Goal: Check status: Check status

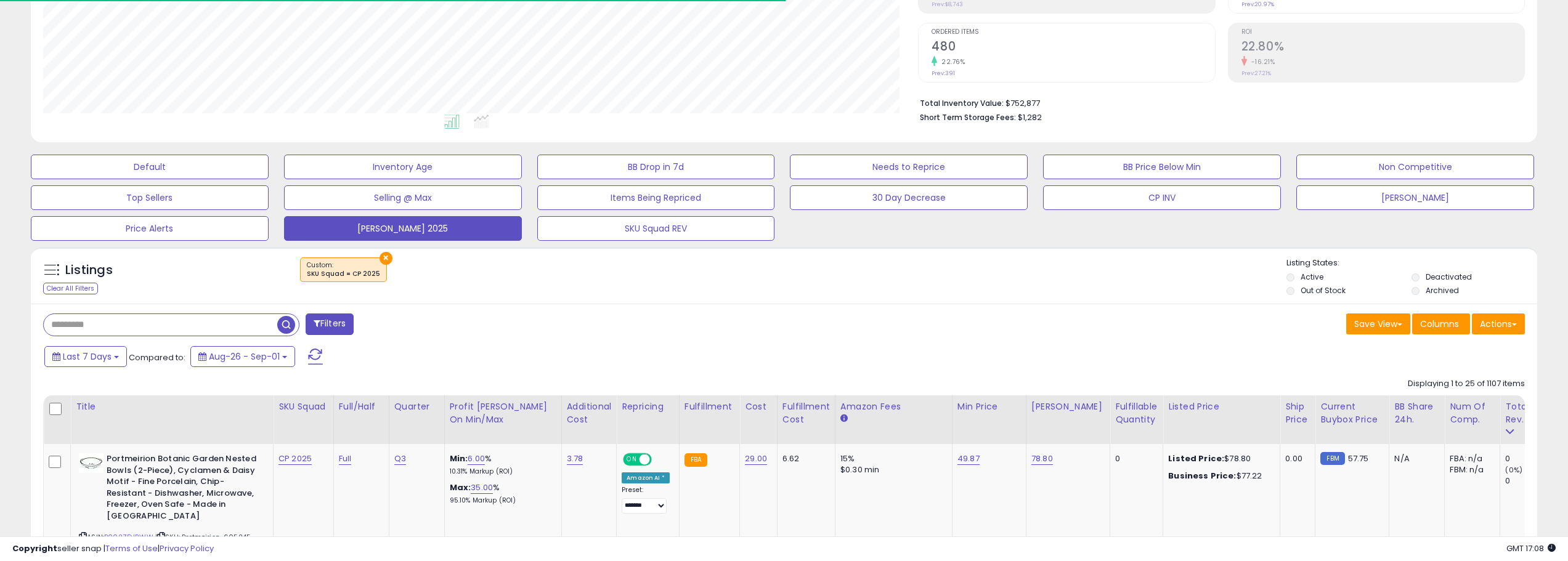
scroll to position [252, 876]
click at [102, 359] on span "Last 7 Days" at bounding box center [87, 356] width 49 height 12
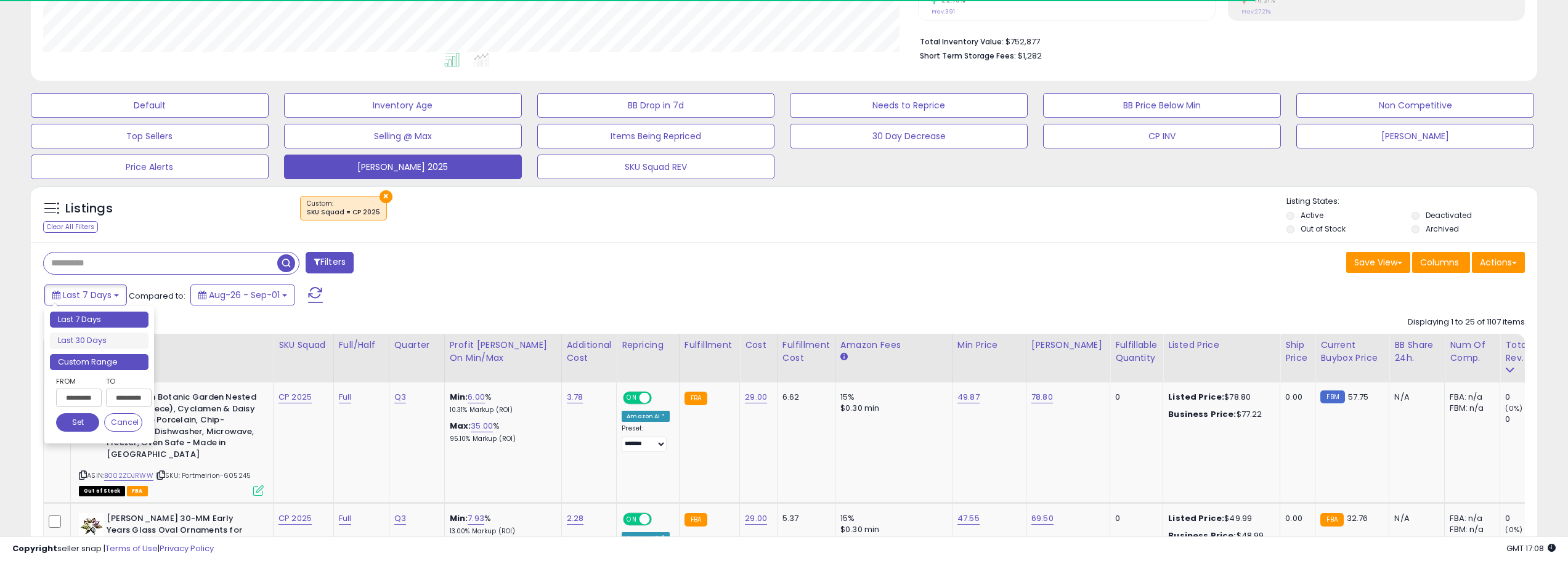
click at [123, 370] on li "Custom Range" at bounding box center [99, 362] width 99 height 17
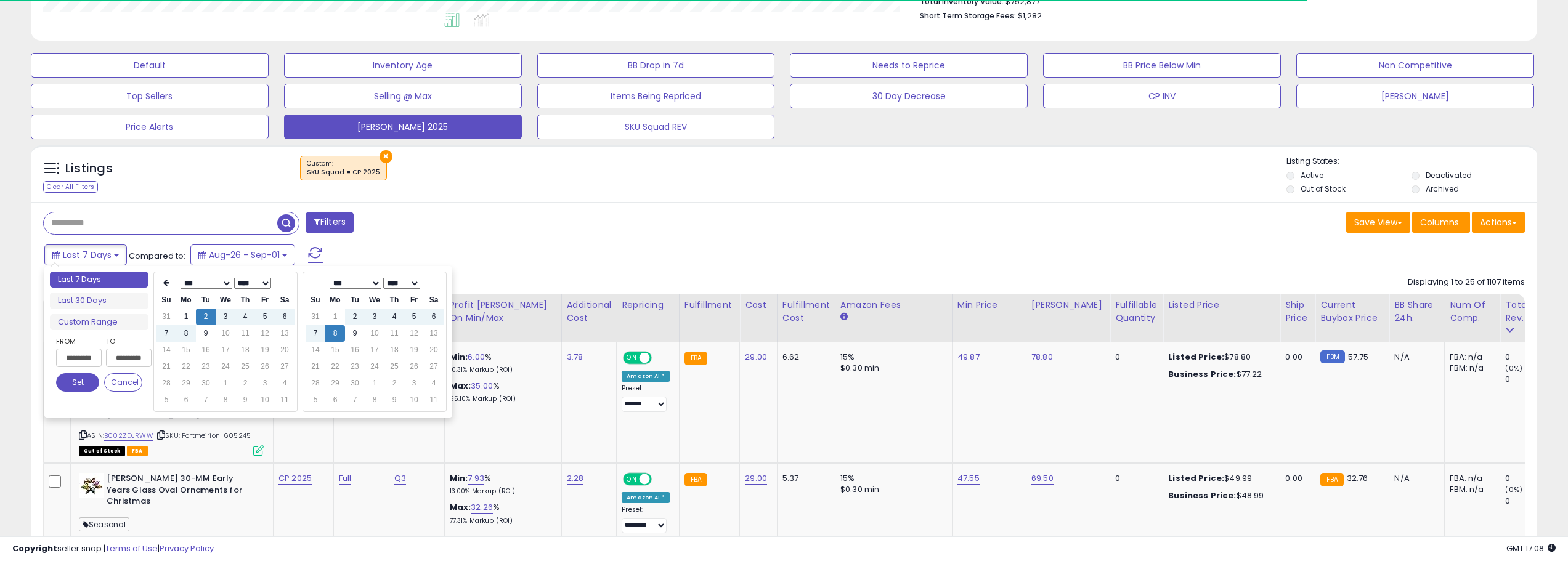
scroll to position [356, 0]
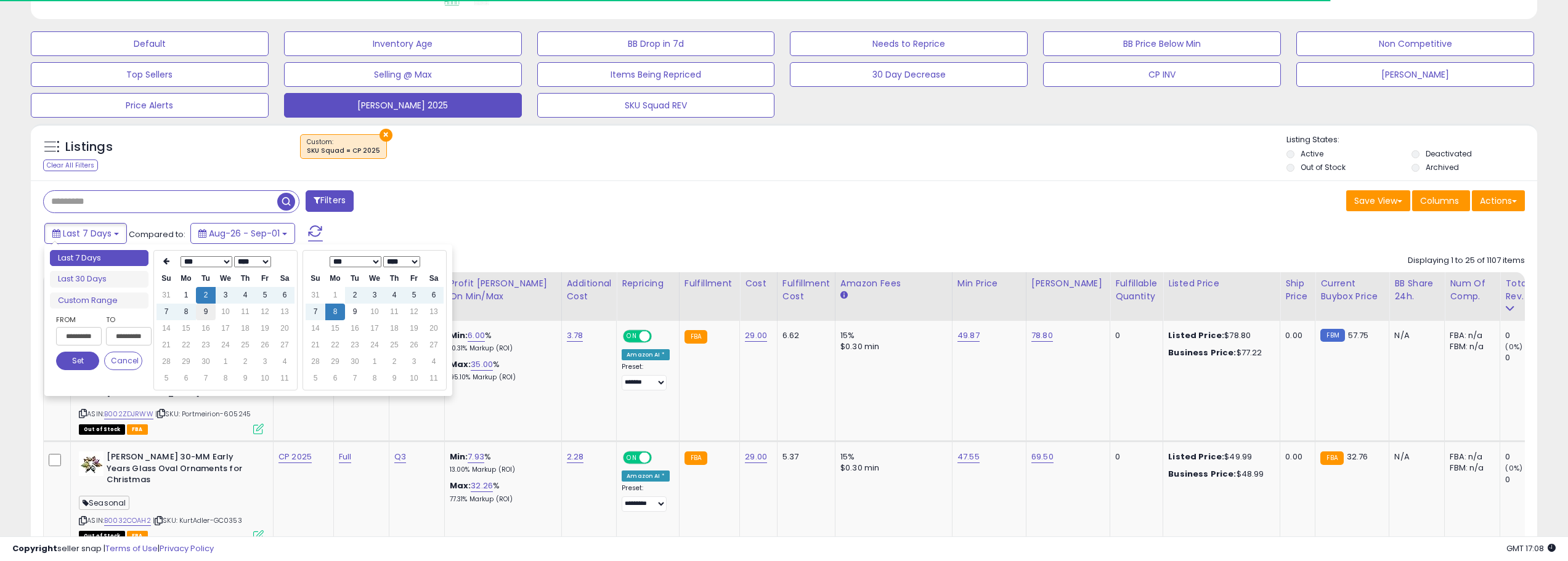
type input "**********"
click at [203, 319] on td "9" at bounding box center [205, 312] width 20 height 17
type input "**********"
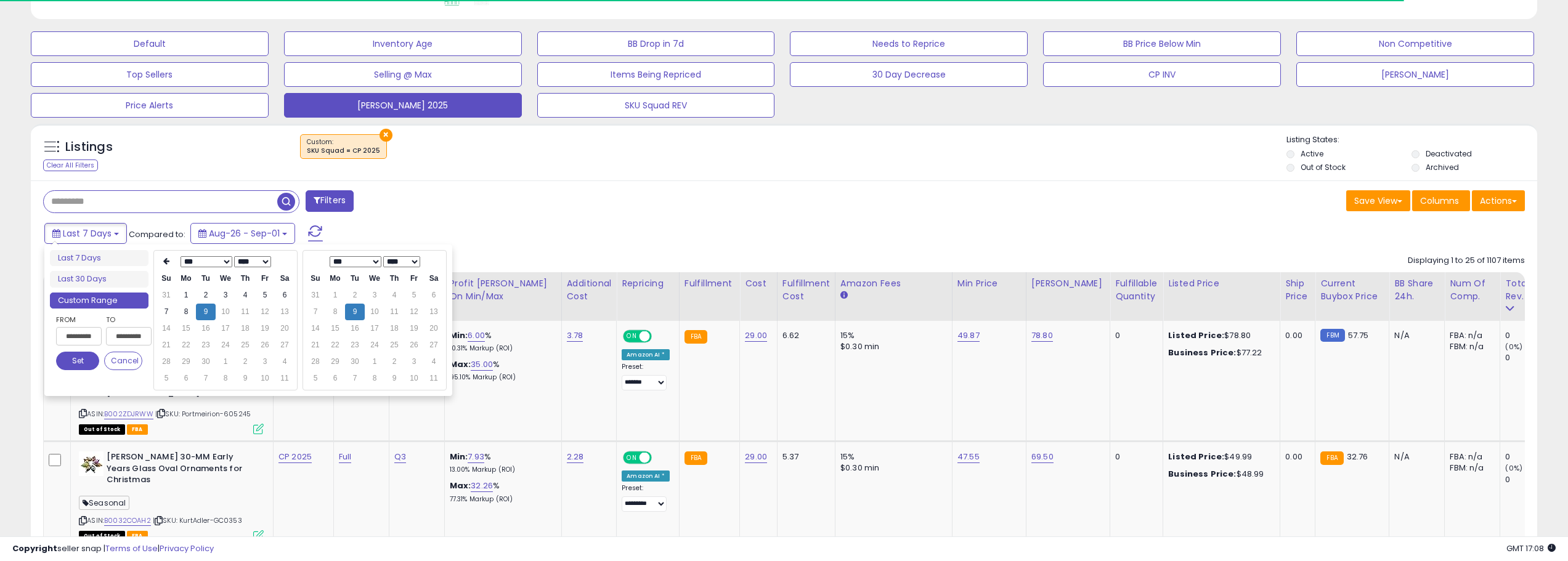
click at [77, 363] on button "Set" at bounding box center [77, 360] width 43 height 18
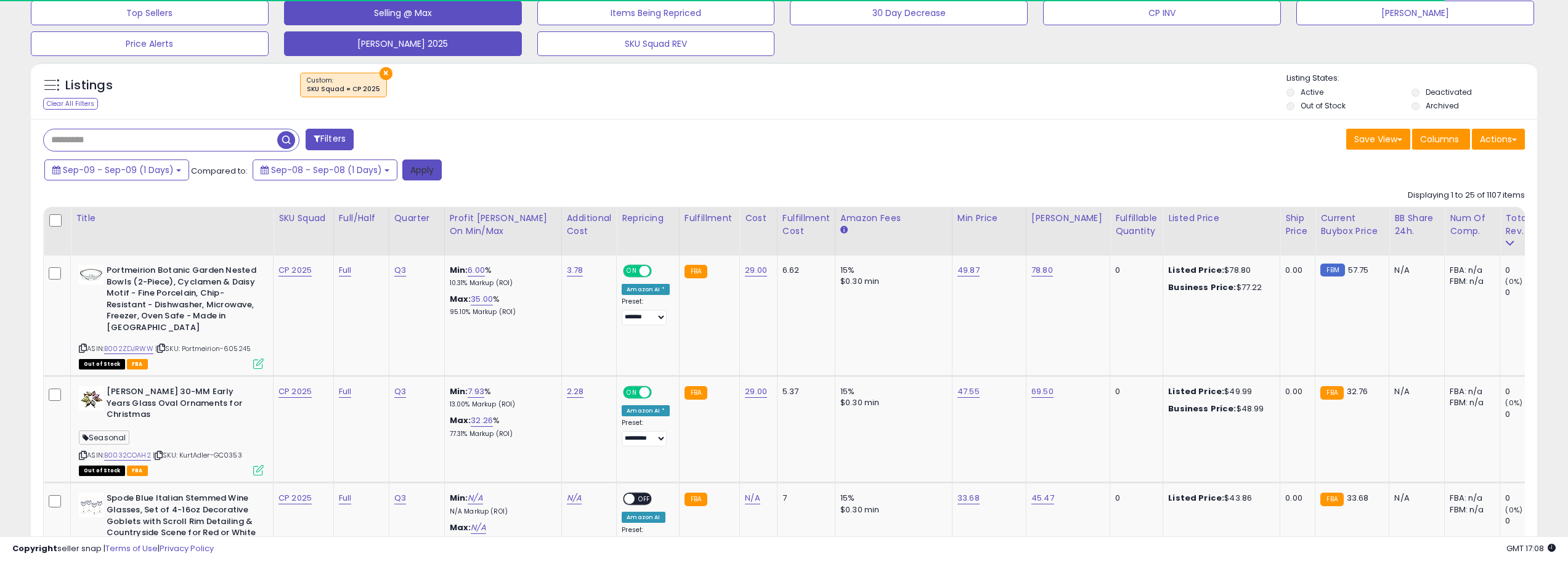
click at [412, 165] on button "Apply" at bounding box center [422, 169] width 40 height 21
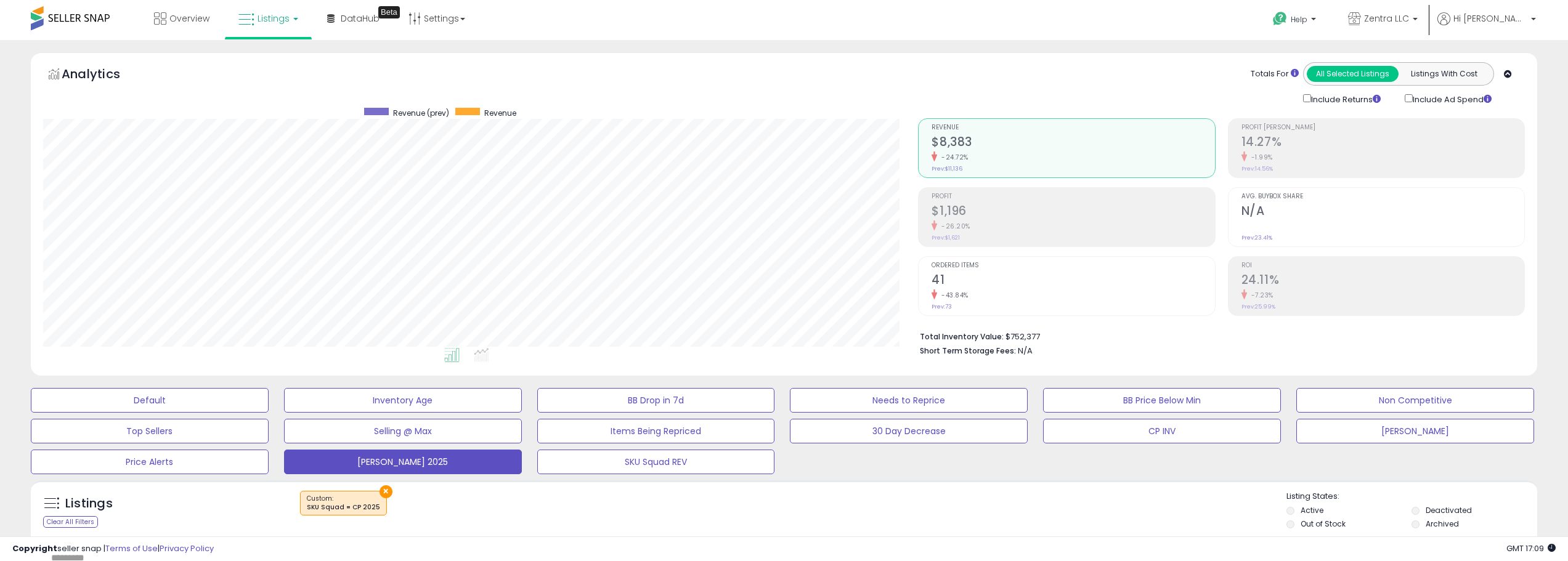
scroll to position [61, 0]
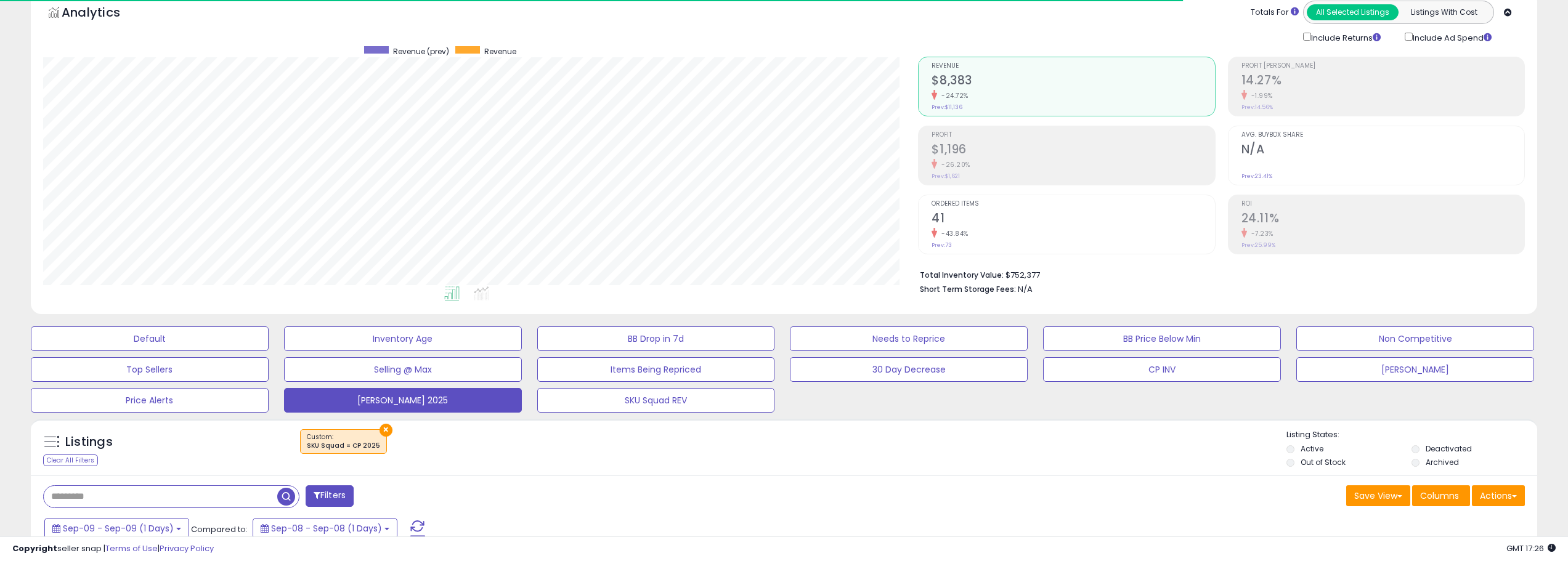
click at [1156, 30] on div "Totals For All Selected Listings Listings With Cost Include Returns Include Ad …" at bounding box center [1216, 22] width 598 height 44
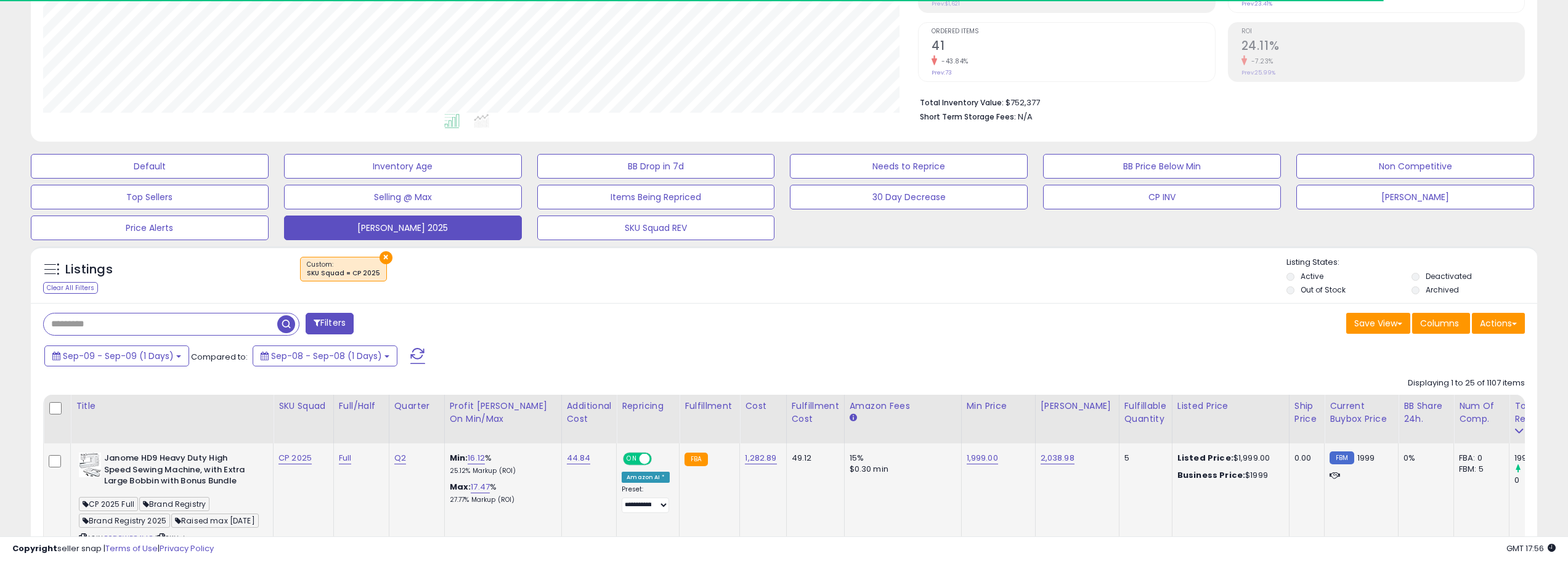
scroll to position [247, 0]
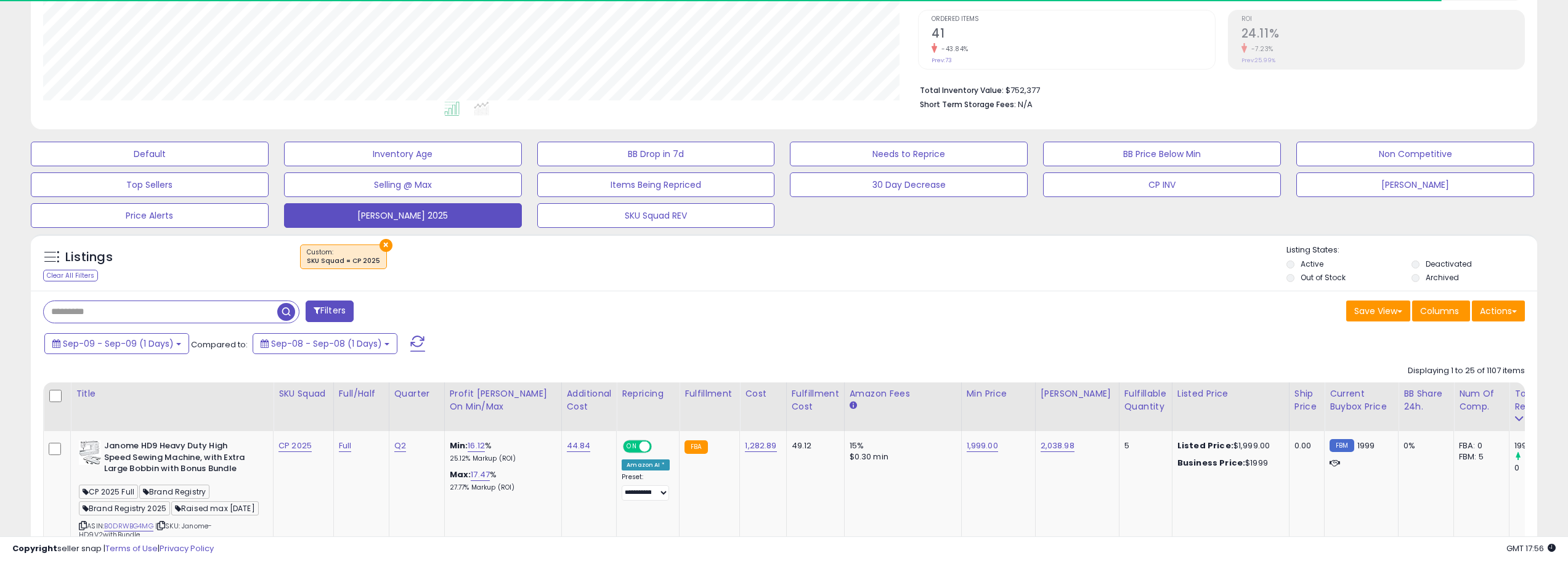
drag, startPoint x: 411, startPoint y: 345, endPoint x: 463, endPoint y: 346, distance: 52.0
click at [411, 345] on span at bounding box center [417, 344] width 15 height 16
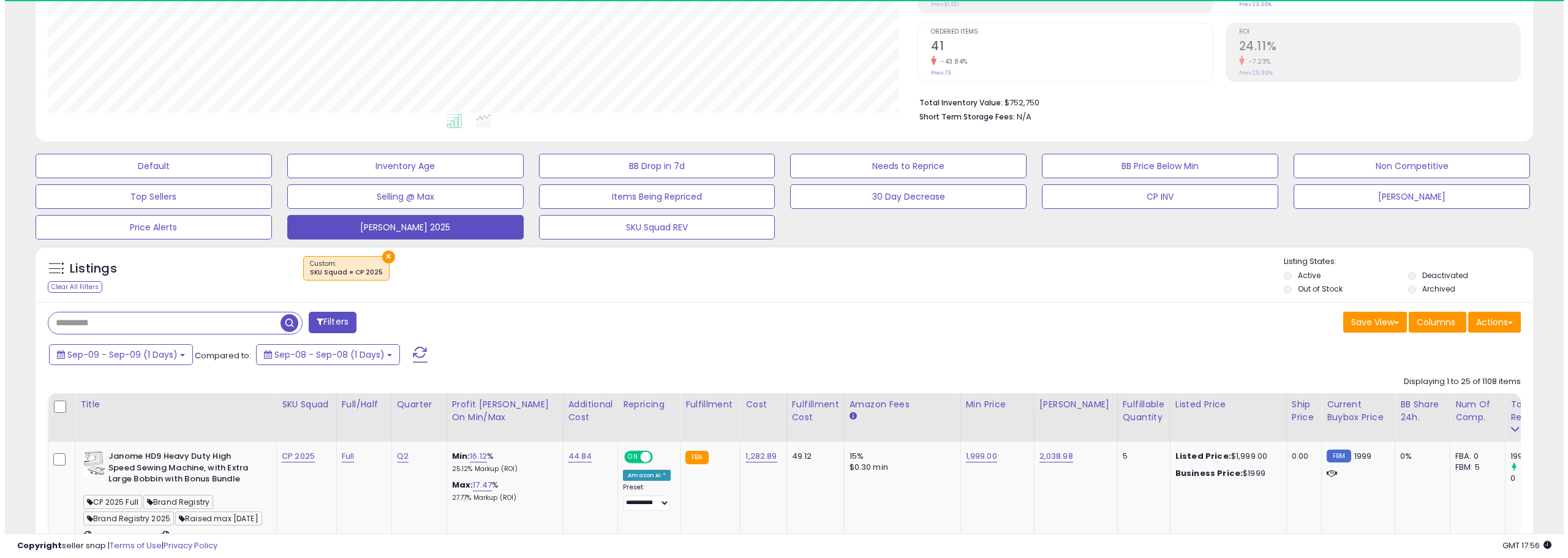
scroll to position [251, 871]
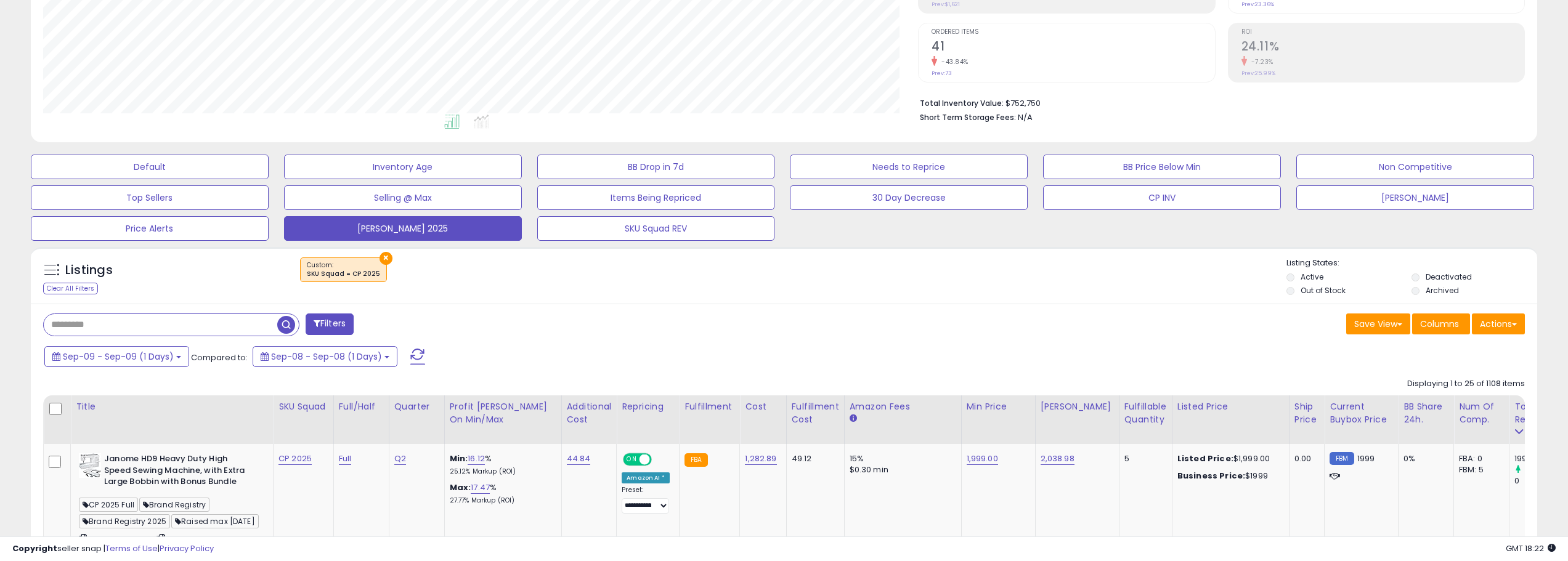
click at [415, 353] on span at bounding box center [417, 356] width 15 height 16
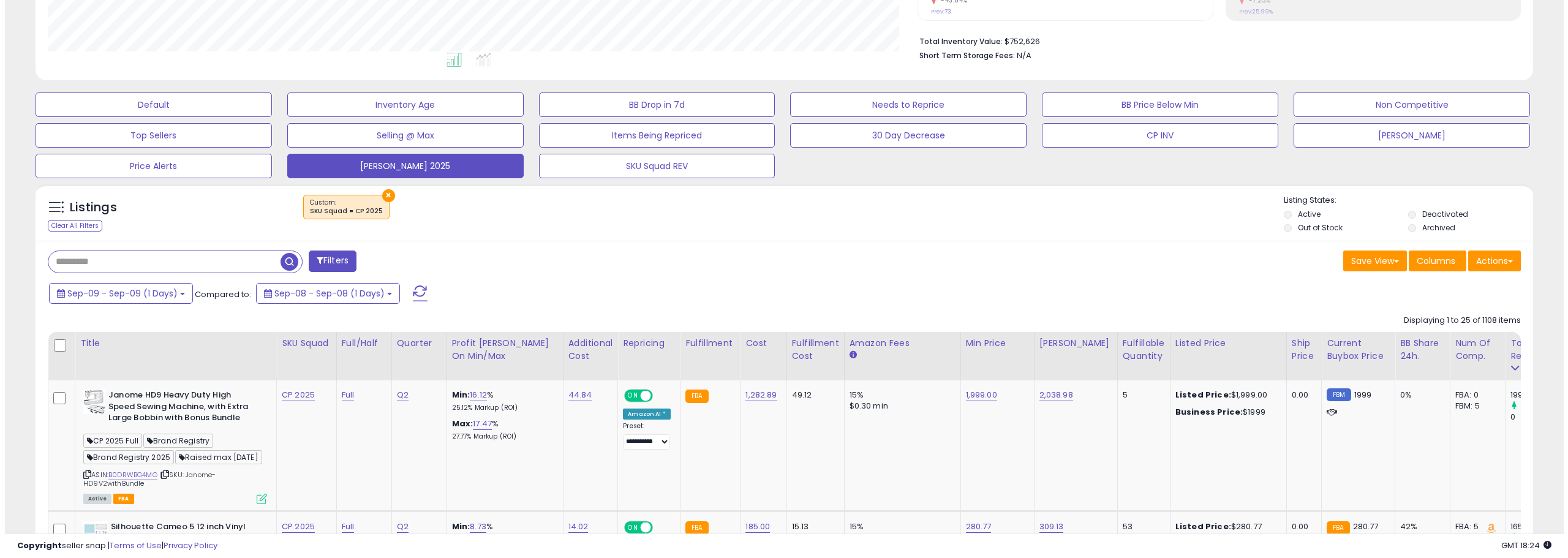
scroll to position [232, 0]
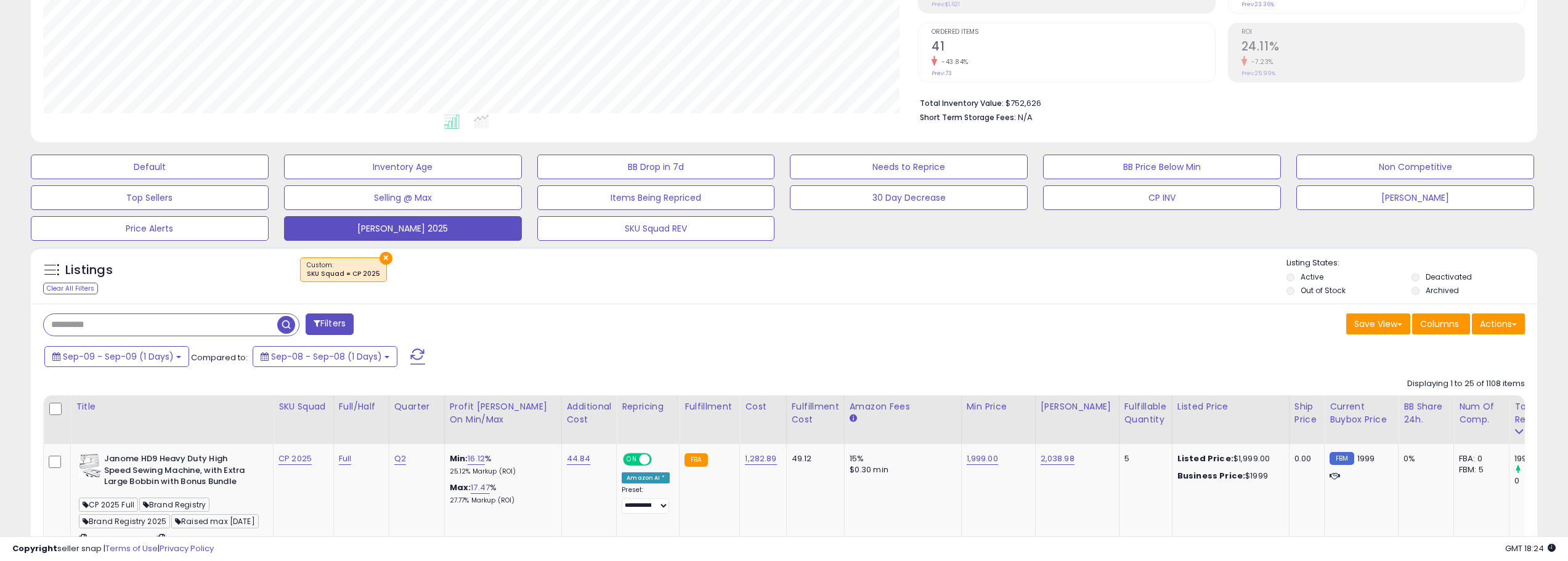
click at [400, 353] on span at bounding box center [416, 357] width 34 height 12
click at [415, 353] on span at bounding box center [417, 356] width 15 height 16
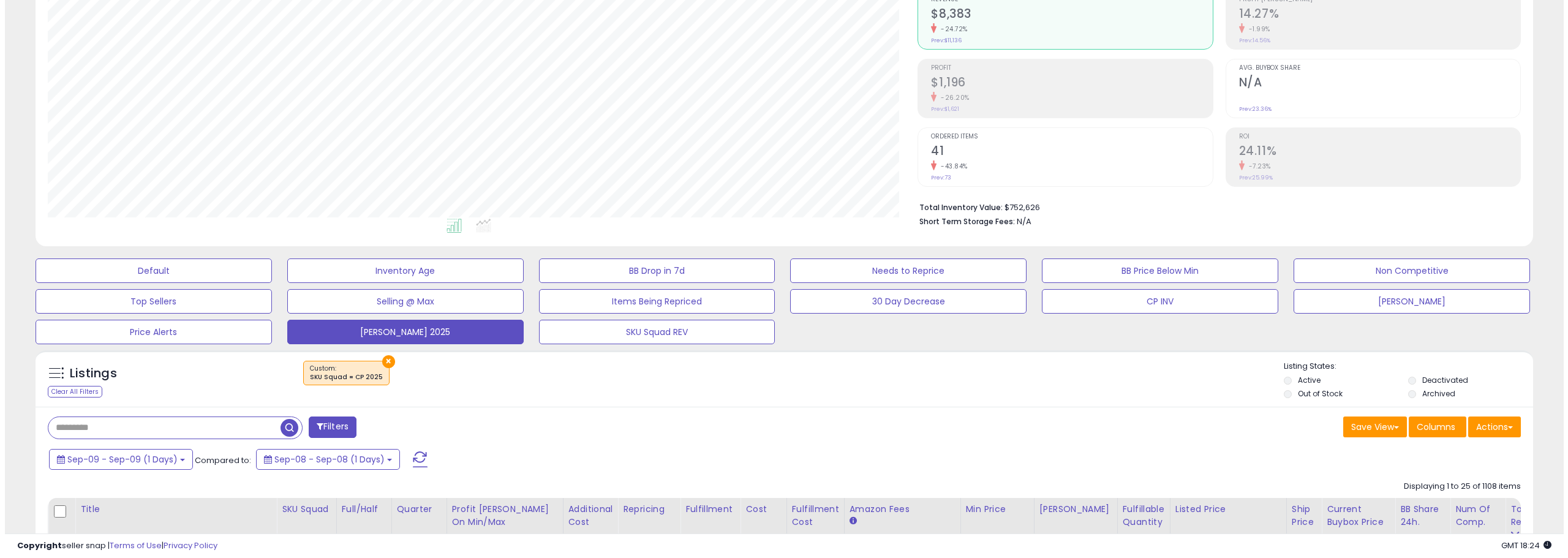
scroll to position [184, 0]
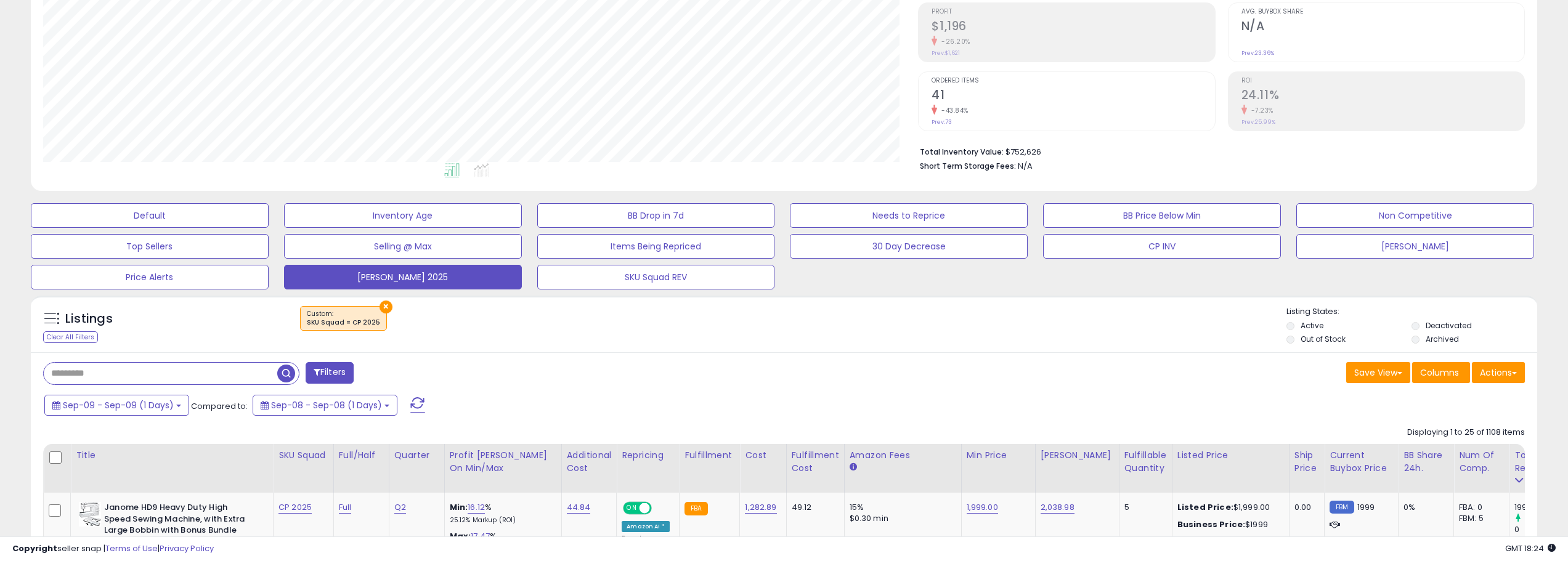
click at [169, 379] on input "text" at bounding box center [160, 373] width 233 height 21
type input "******"
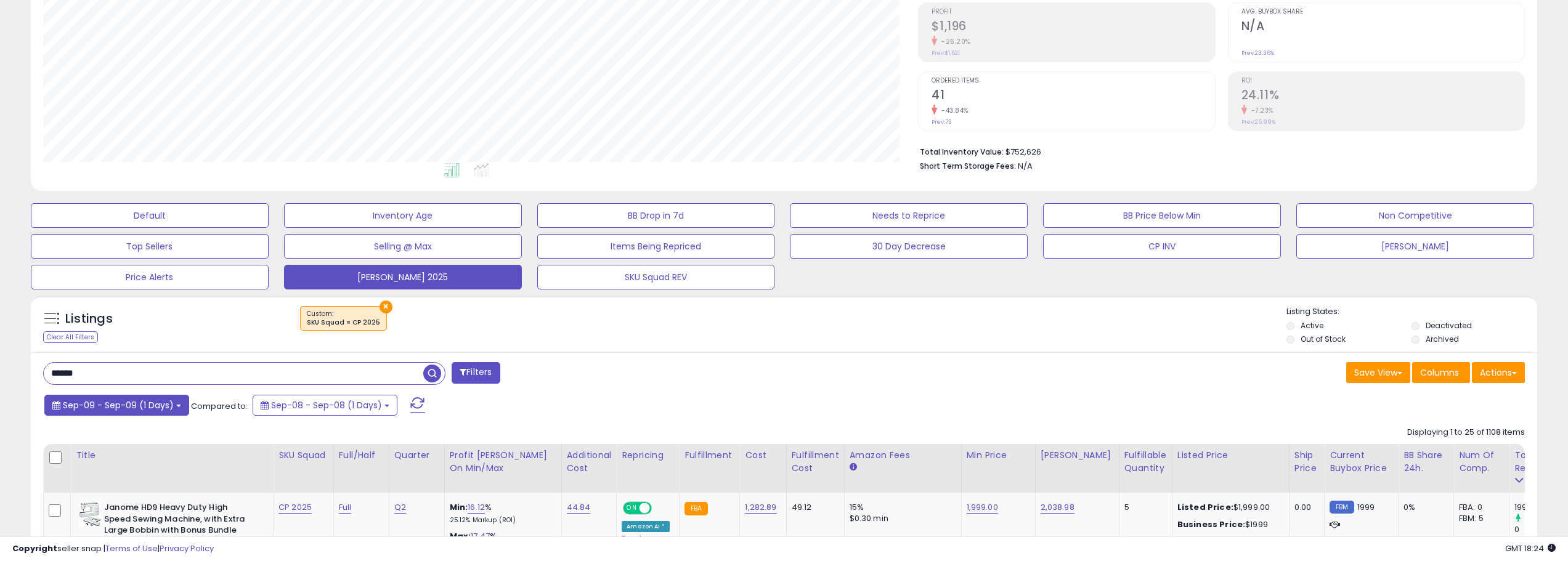
click at [166, 403] on span "Sep-09 - Sep-09 (1 Days)" at bounding box center [118, 405] width 111 height 12
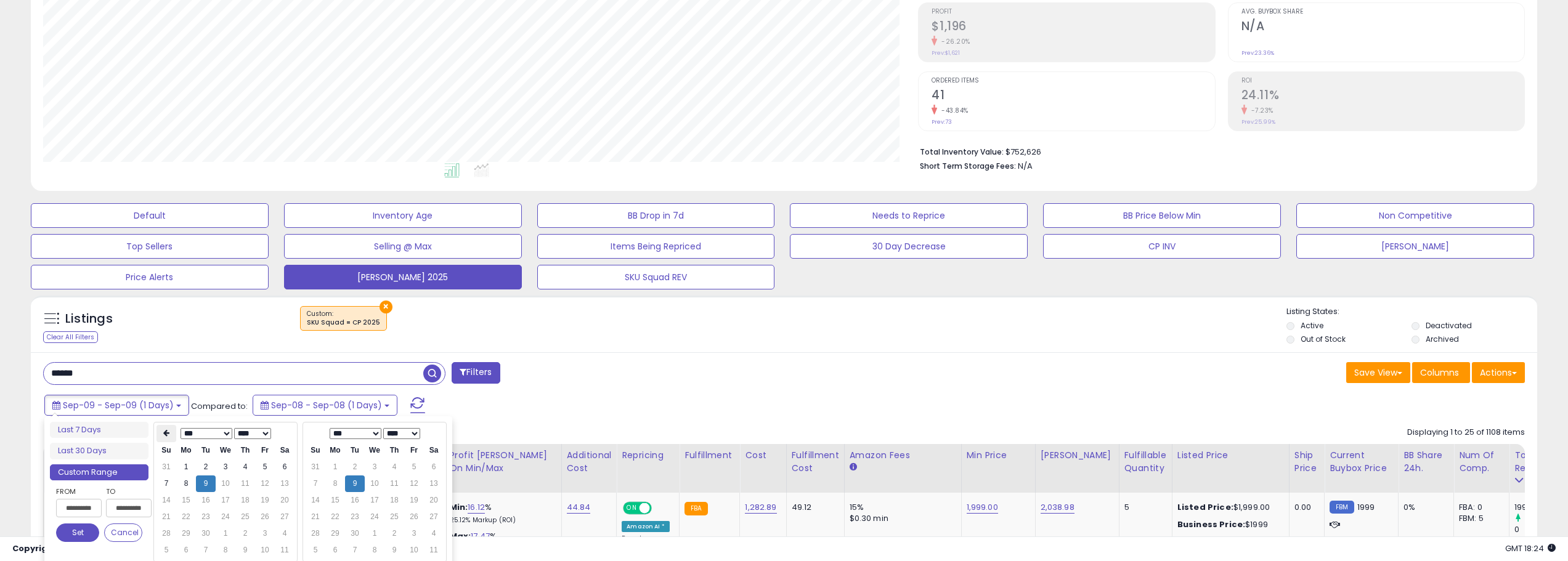
click at [157, 438] on th at bounding box center [166, 434] width 20 height 18
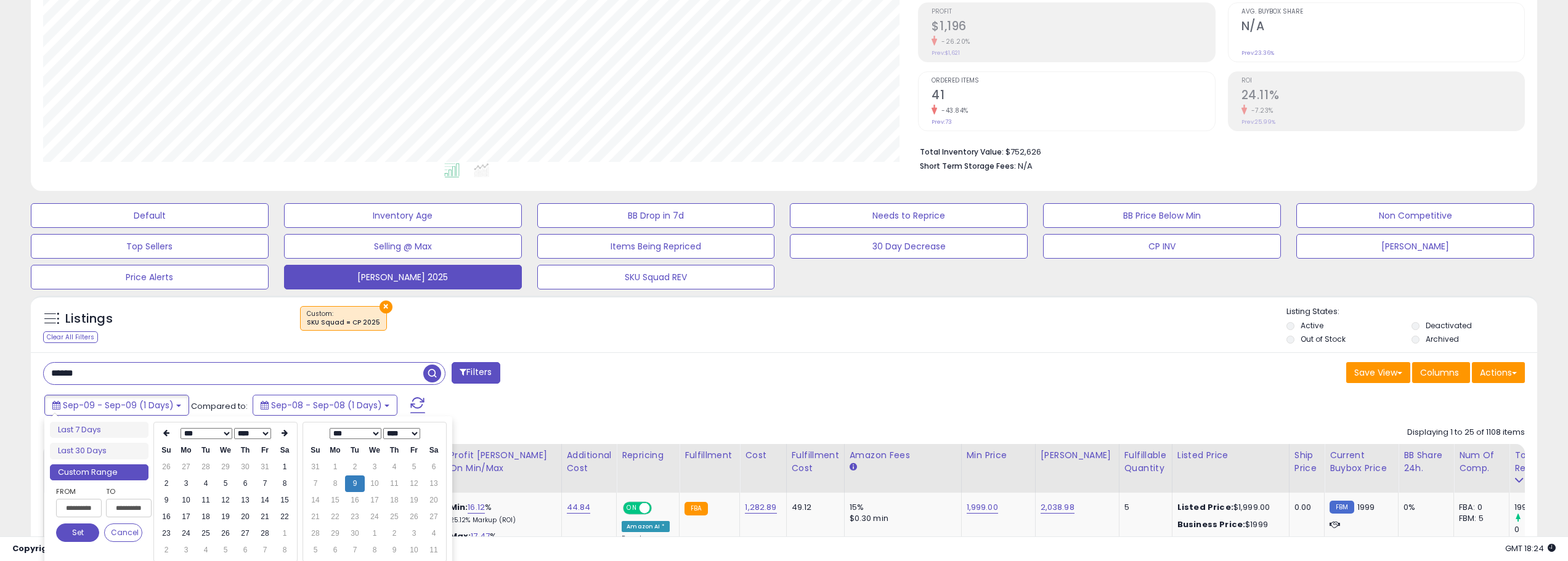
click at [157, 438] on th at bounding box center [166, 434] width 20 height 18
click at [224, 470] on td "1" at bounding box center [225, 467] width 20 height 17
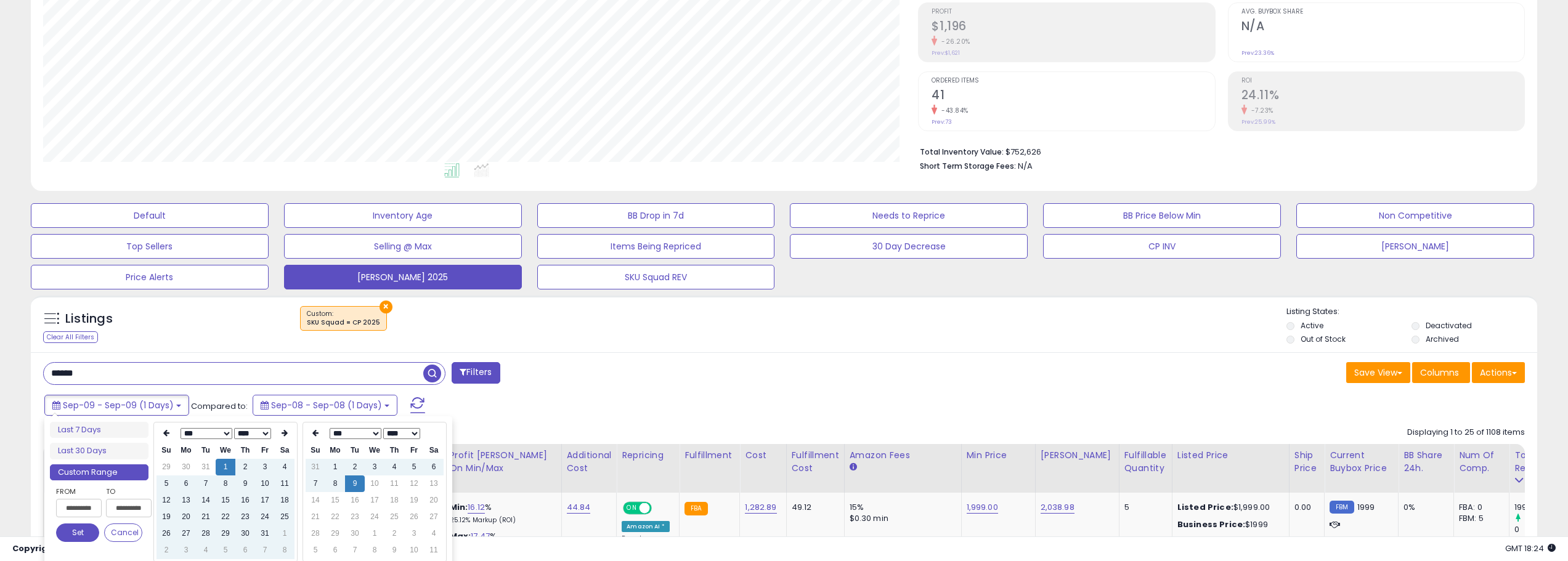
type input "**********"
click at [92, 531] on button "Set" at bounding box center [77, 532] width 43 height 18
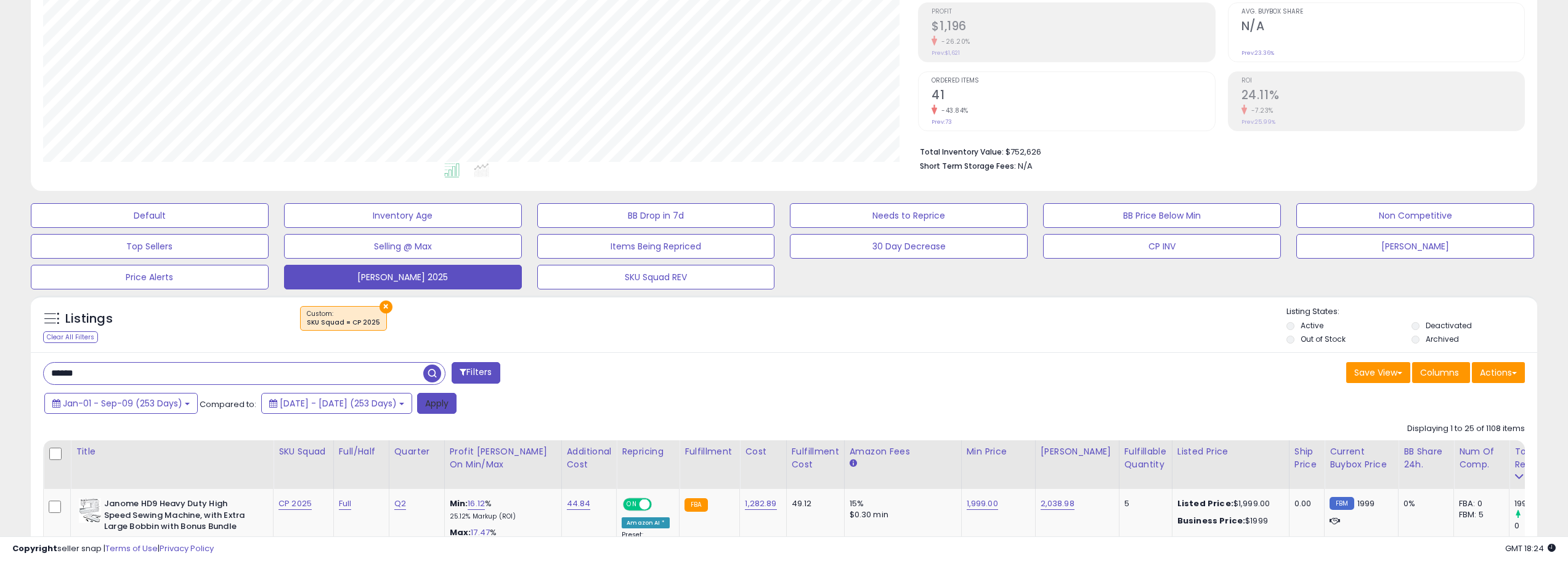
click at [457, 405] on button "Apply" at bounding box center [437, 403] width 40 height 21
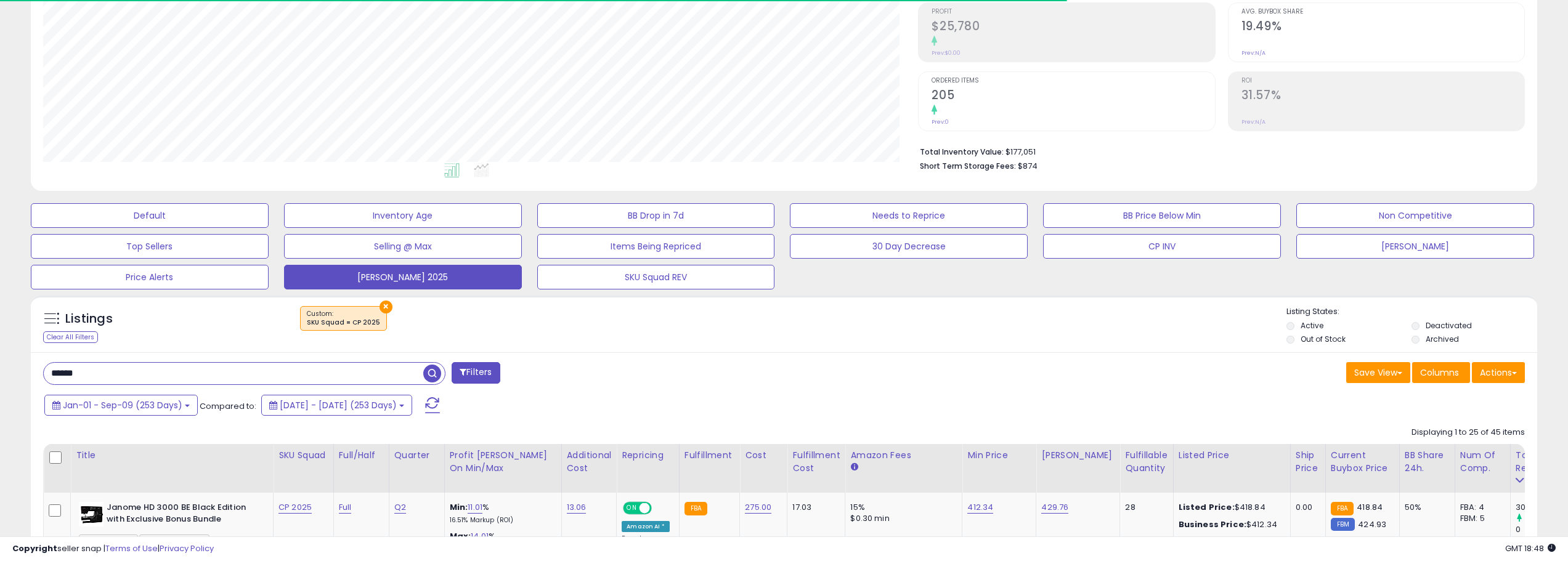
click at [290, 368] on input "******" at bounding box center [233, 373] width 380 height 21
click at [430, 376] on span "button" at bounding box center [432, 373] width 18 height 18
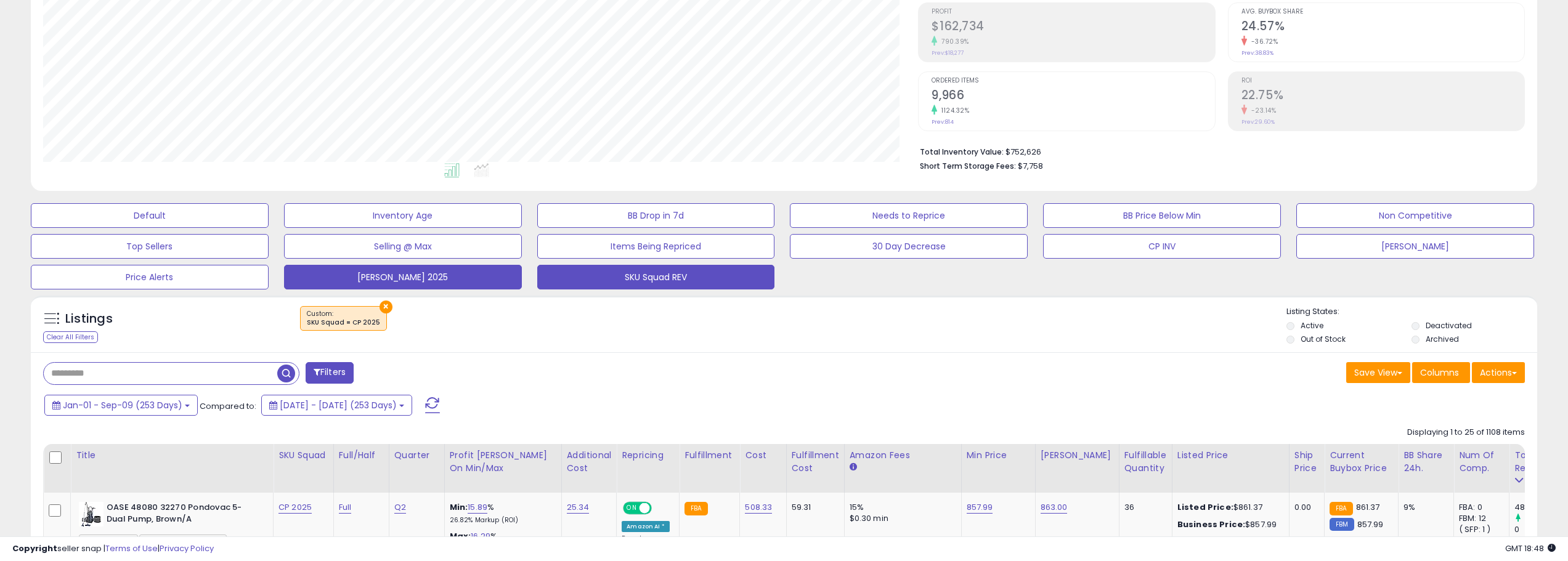
scroll to position [252, 876]
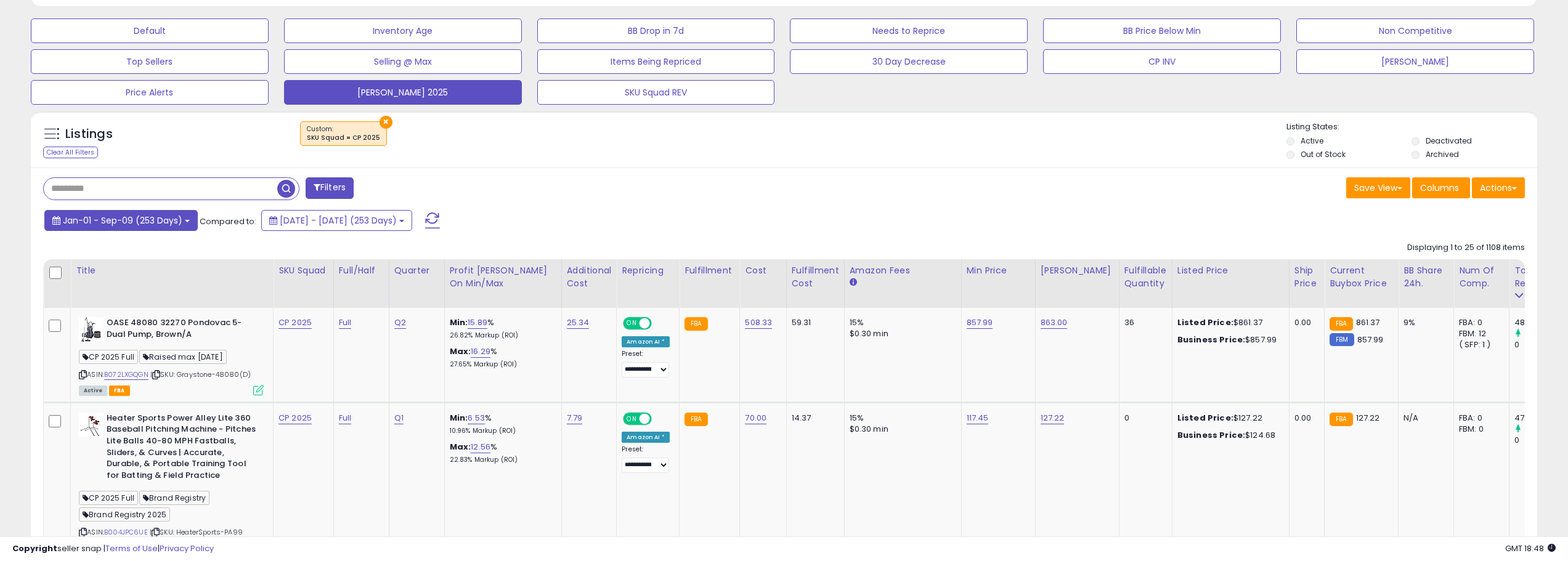
click at [189, 223] on button "Jan-01 - Sep-09 (253 Days)" at bounding box center [121, 220] width 154 height 21
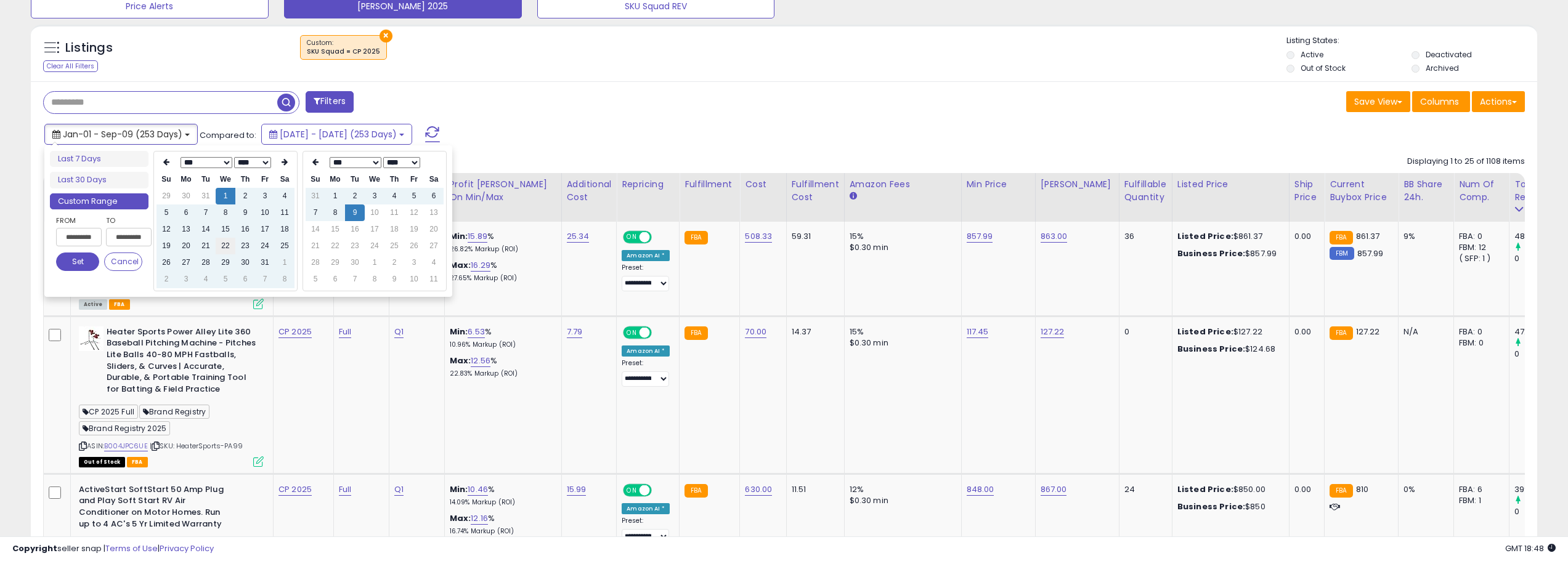
scroll to position [493, 0]
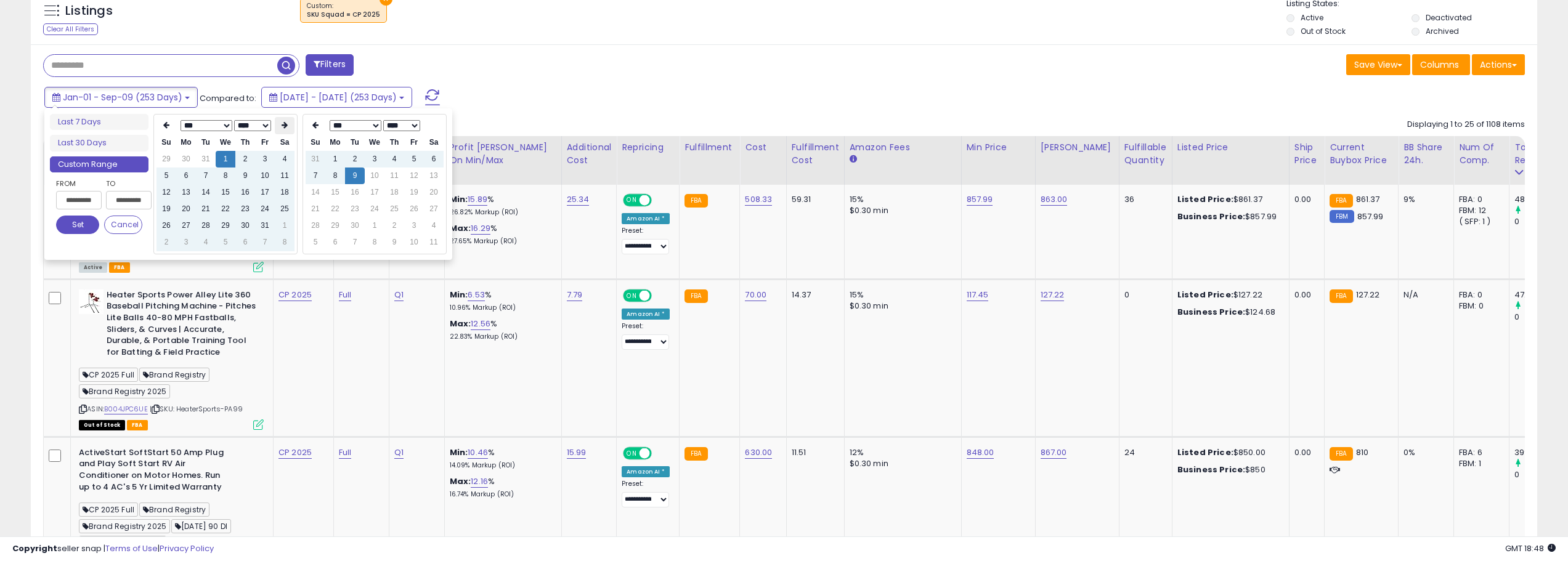
click at [288, 131] on th at bounding box center [284, 126] width 20 height 18
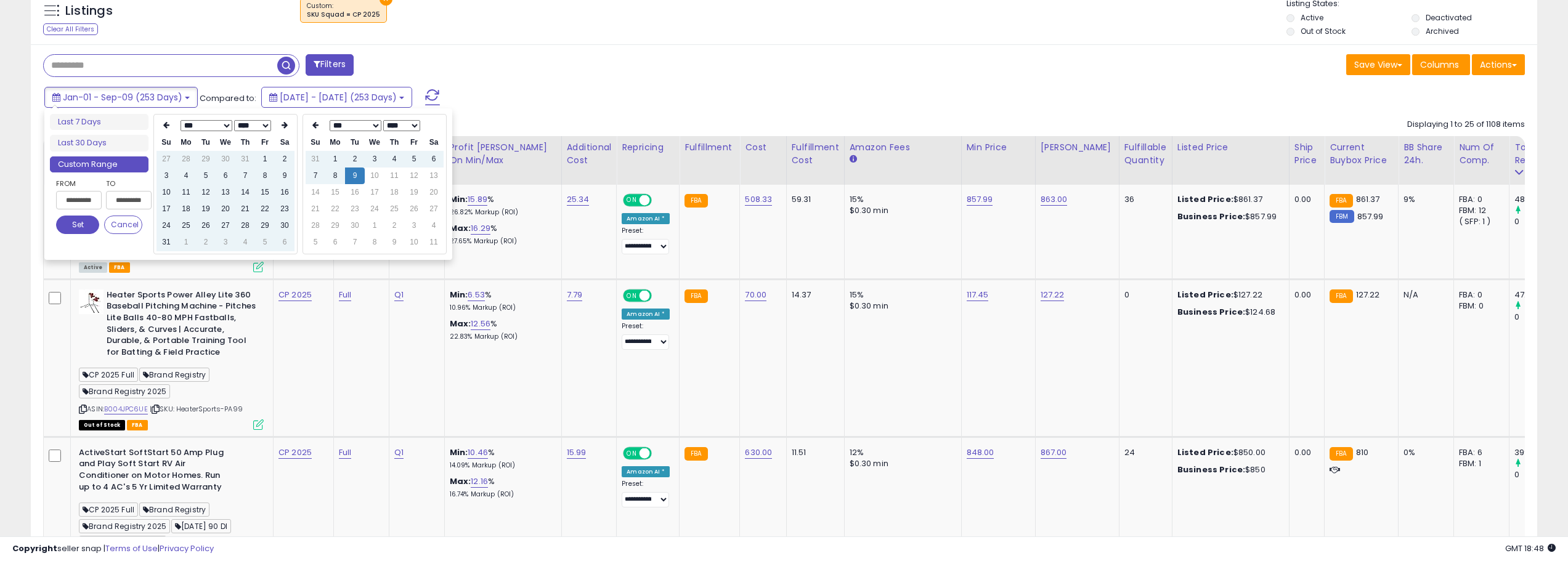
click at [288, 131] on th at bounding box center [284, 126] width 20 height 18
click at [205, 177] on td "9" at bounding box center [205, 176] width 20 height 17
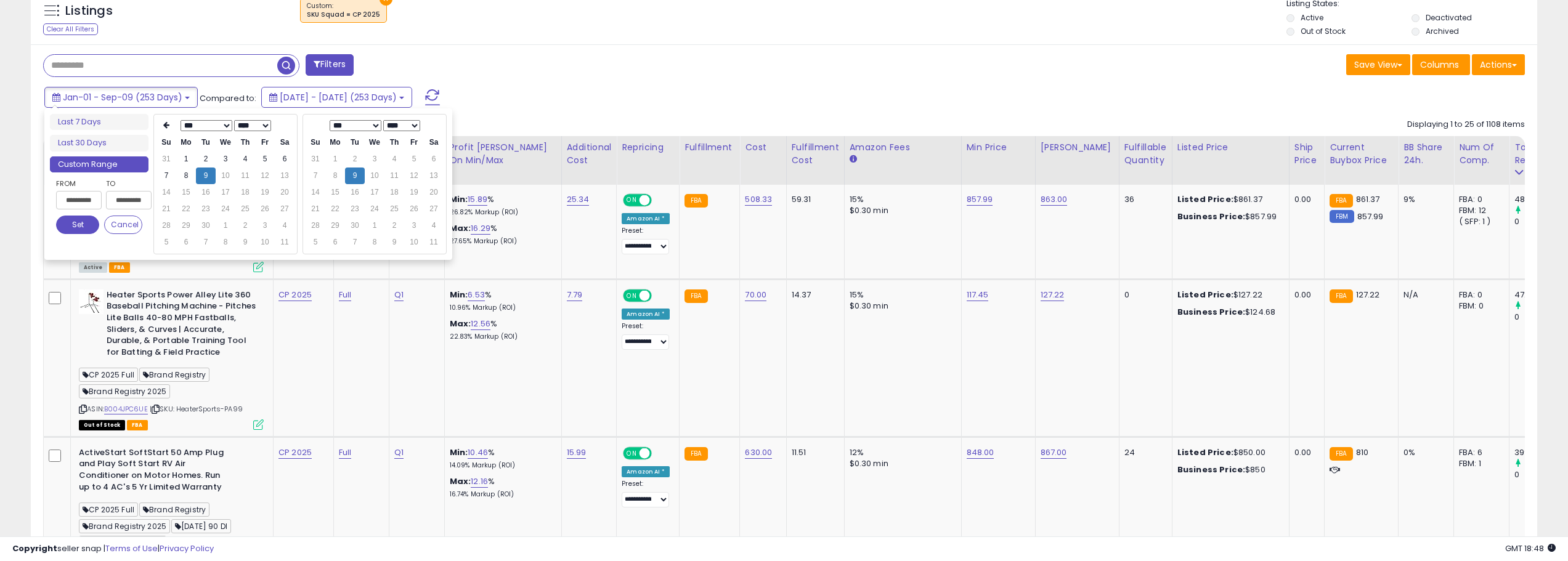
type input "**********"
click at [79, 230] on button "Set" at bounding box center [77, 224] width 43 height 18
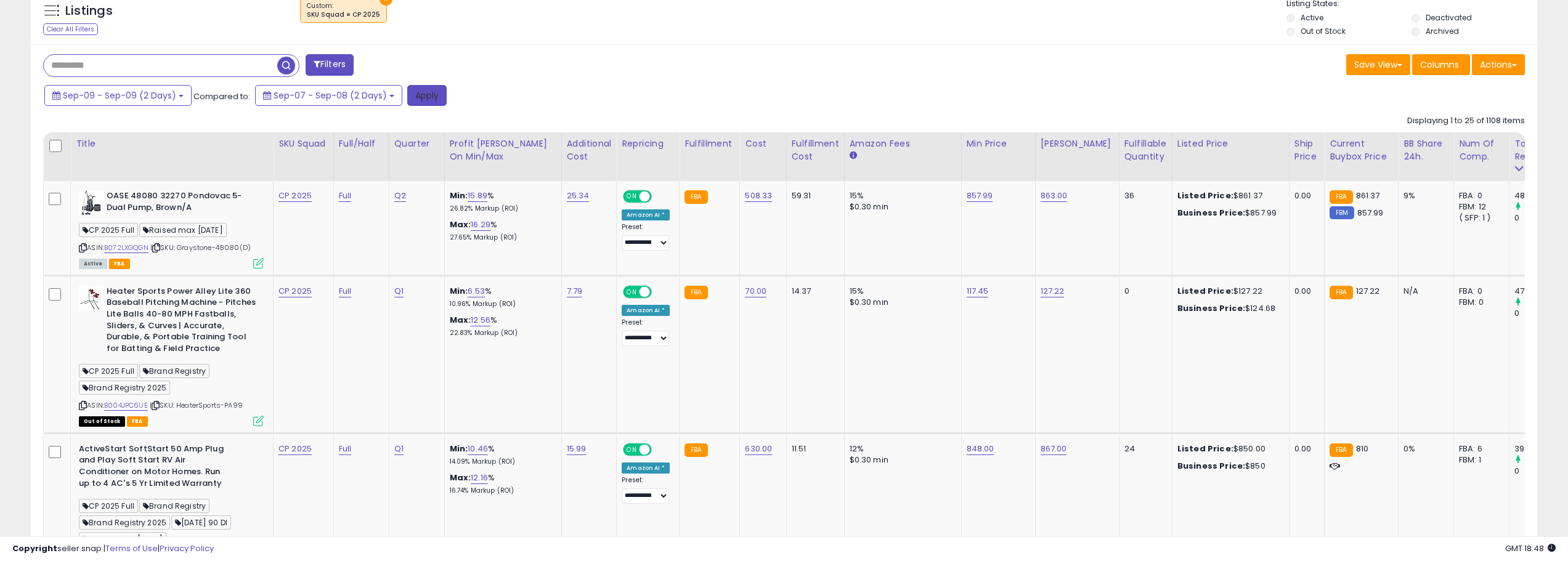
click at [410, 100] on button "Apply" at bounding box center [427, 95] width 40 height 21
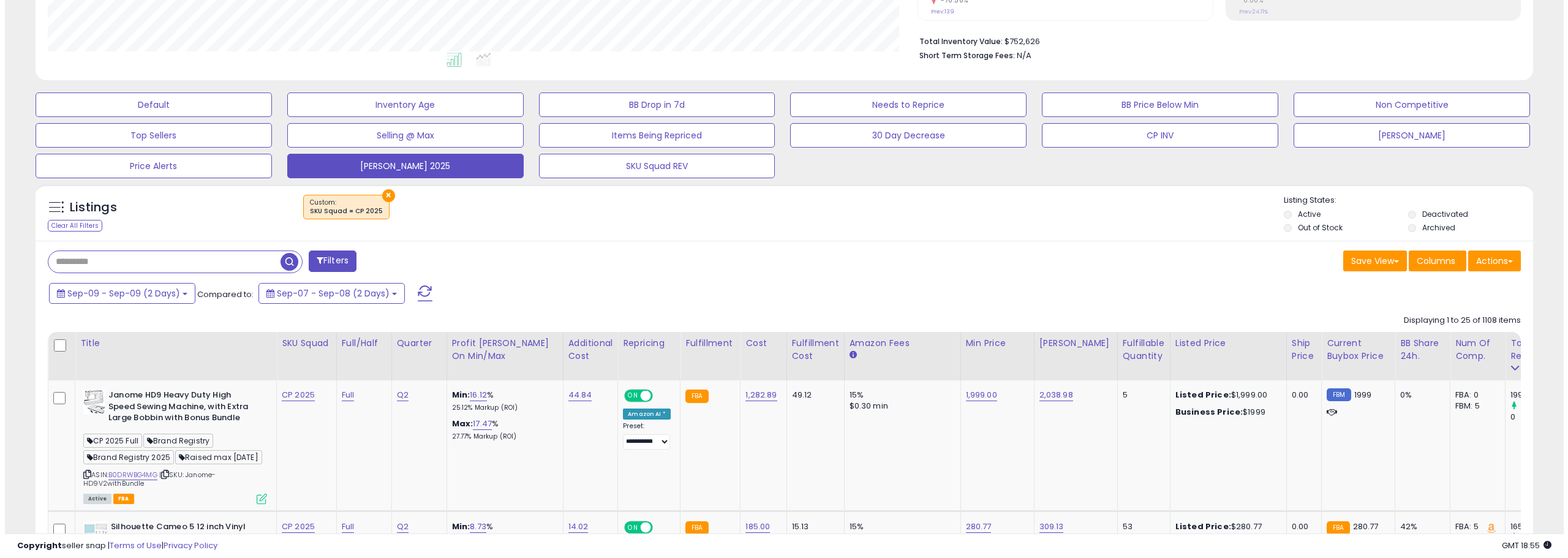
scroll to position [232, 0]
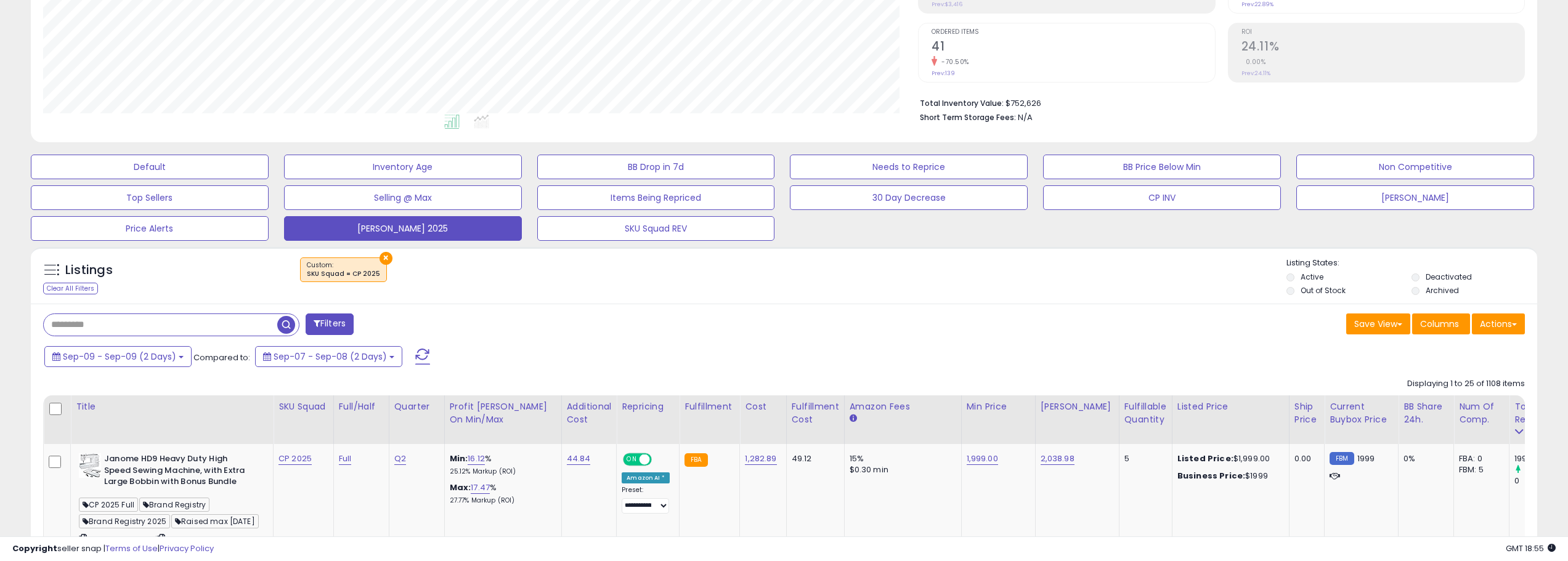
click at [421, 355] on span at bounding box center [423, 356] width 15 height 16
click at [0, 0] on div "Retrieving listings data.." at bounding box center [0, 0] width 0 height 0
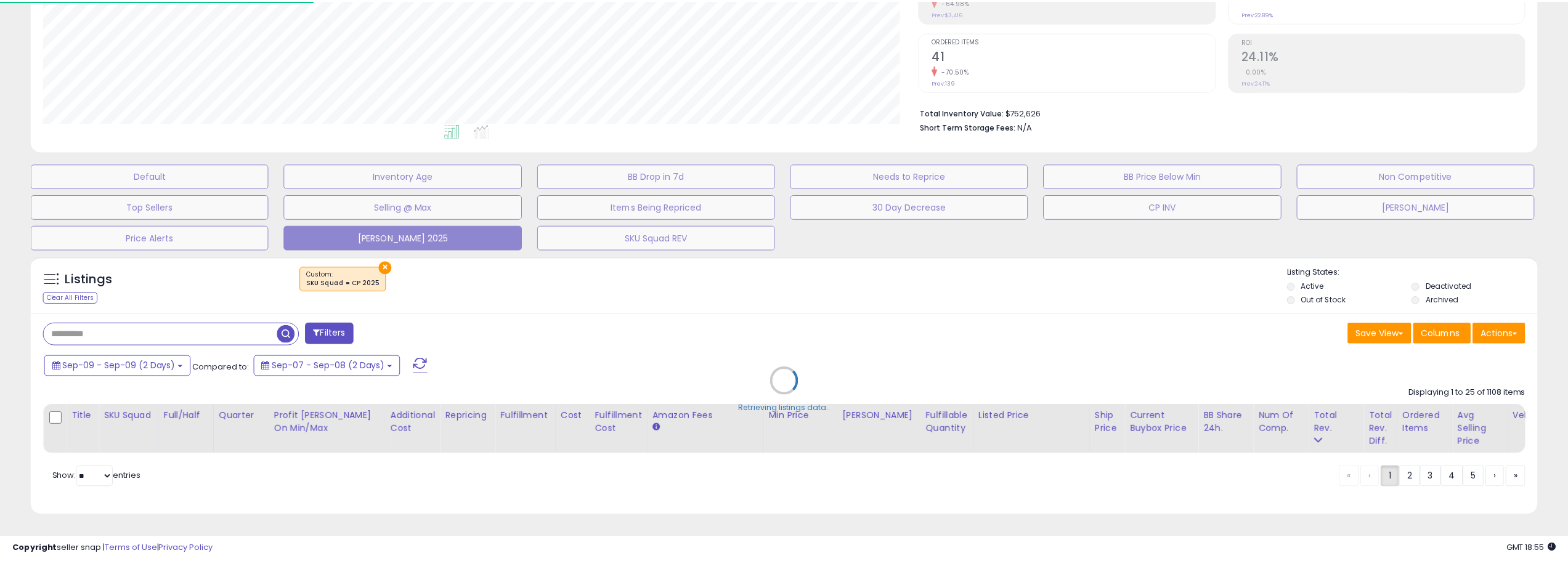
scroll to position [252, 880]
click at [782, 279] on div "Retrieving listings data.." at bounding box center [788, 390] width 1534 height 280
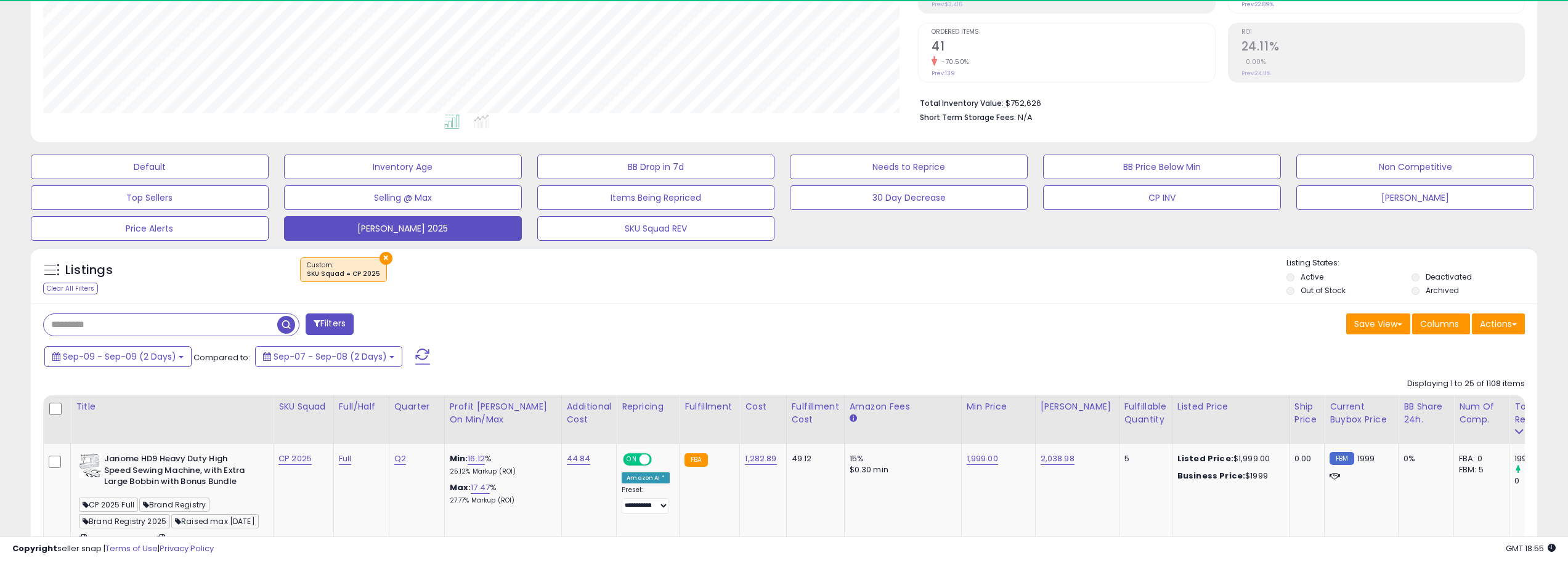
scroll to position [252, 876]
